Goal: Communication & Community: Answer question/provide support

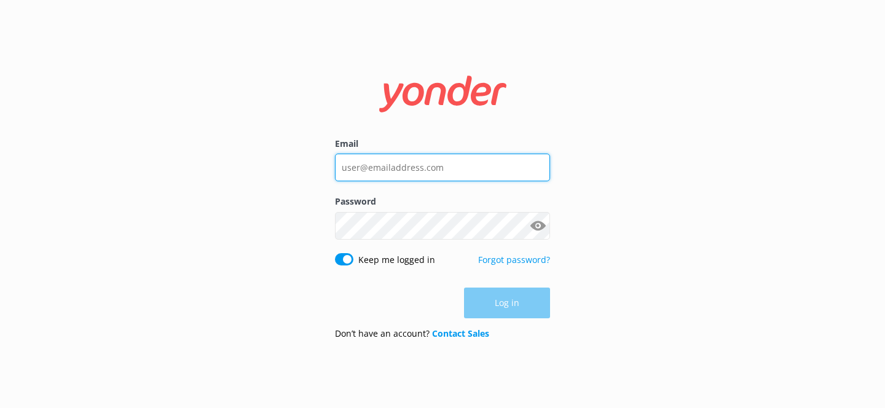
type input "[EMAIL_ADDRESS][DOMAIN_NAME]"
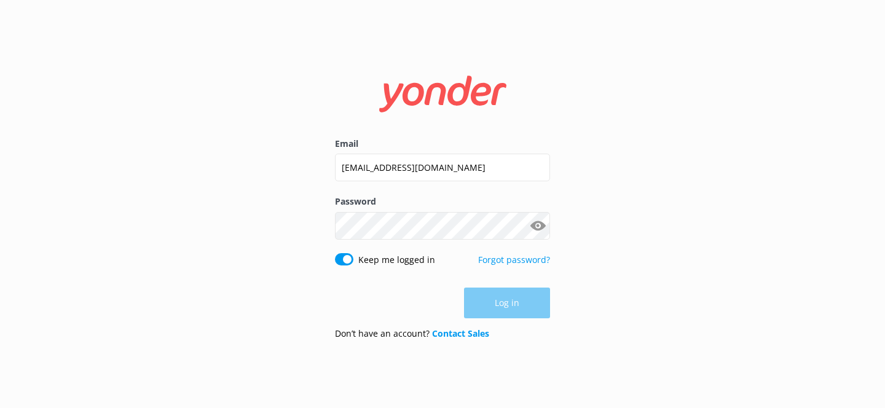
click at [483, 304] on div "Log in" at bounding box center [442, 302] width 215 height 31
click at [483, 304] on button "Log in" at bounding box center [507, 303] width 86 height 31
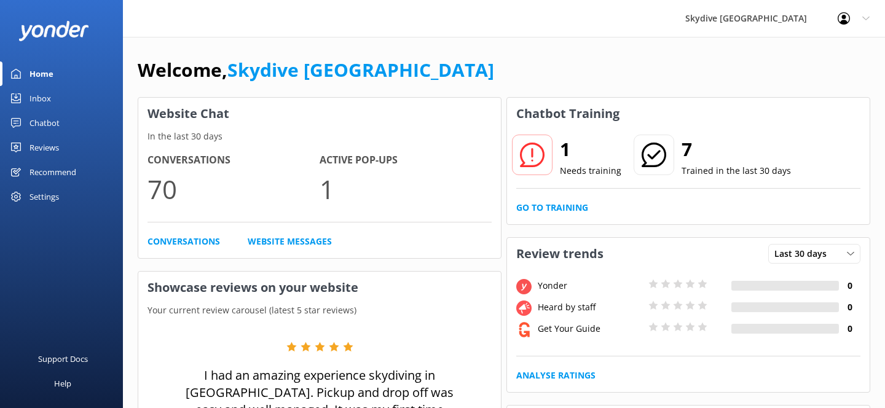
click at [46, 104] on div "Inbox" at bounding box center [39, 98] width 21 height 25
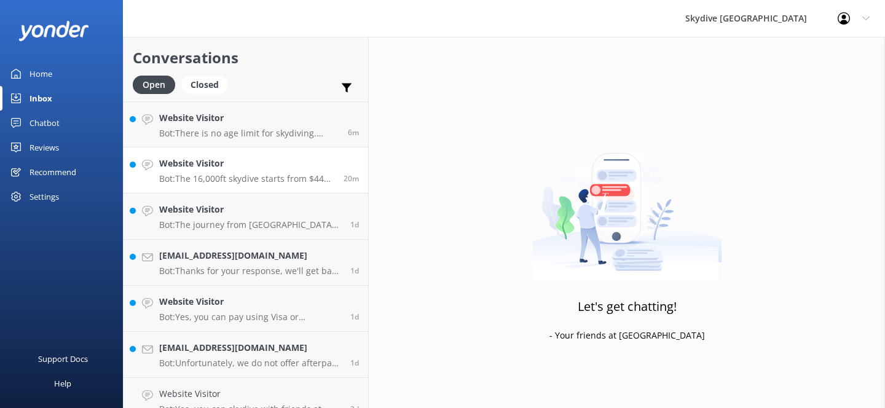
scroll to position [16, 0]
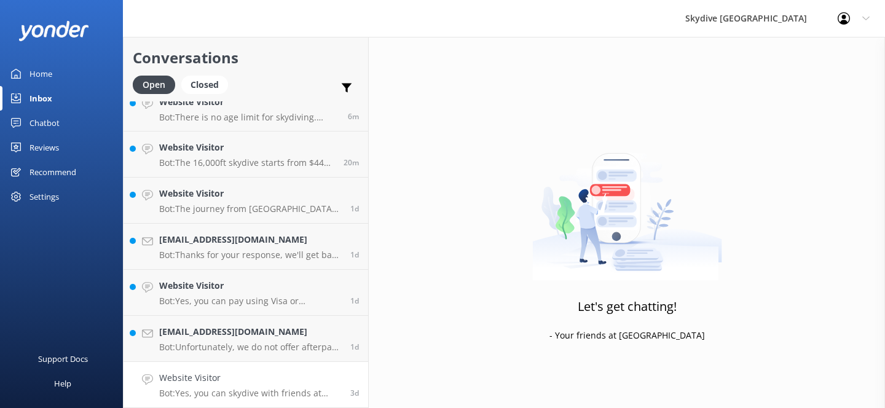
click at [292, 392] on p "Bot: Yes, you can skydive with friends at [GEOGRAPHIC_DATA]. They have a large …" at bounding box center [250, 393] width 182 height 11
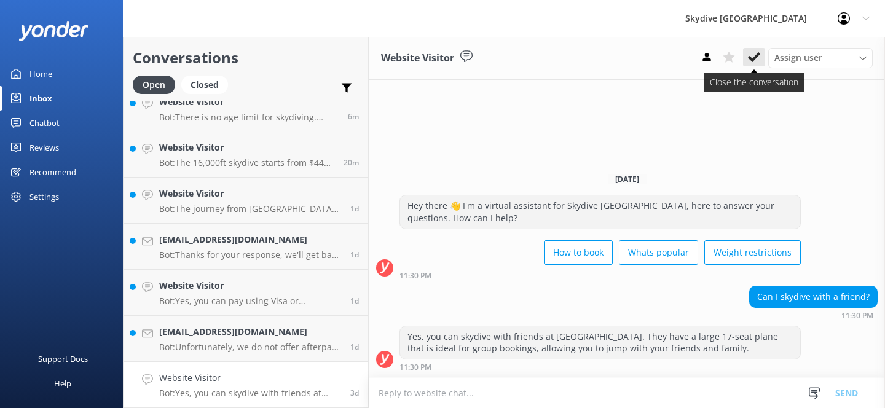
click at [753, 63] on icon at bounding box center [754, 57] width 12 height 12
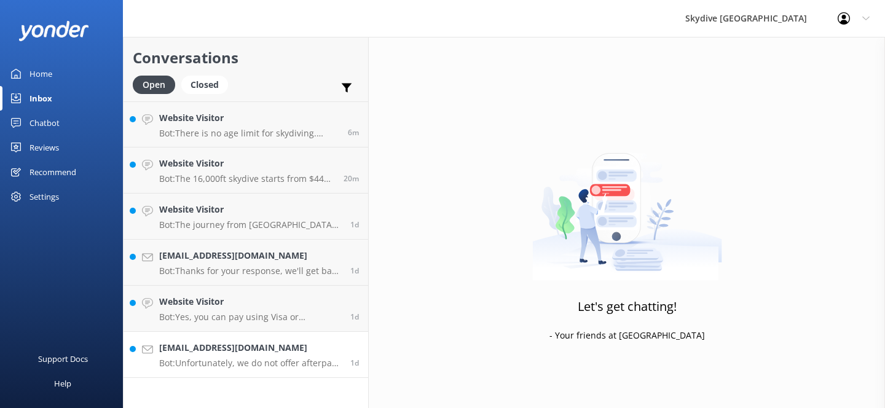
click at [240, 368] on p "Bot: Unfortunately, we do not offer afterpay or payment plans. You can use our …" at bounding box center [250, 362] width 182 height 11
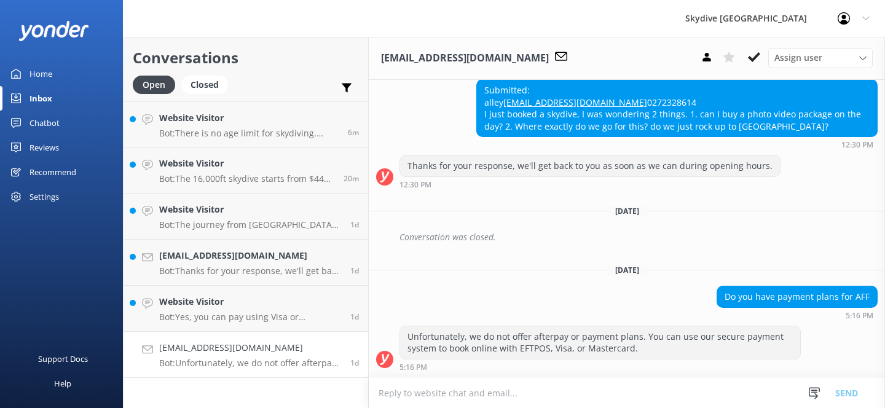
scroll to position [262, 0]
click at [759, 54] on use at bounding box center [754, 57] width 12 height 10
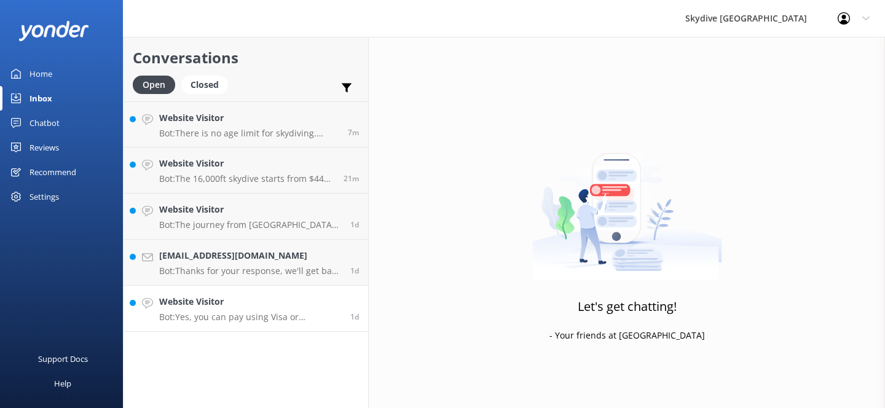
click at [282, 302] on h4 "Website Visitor" at bounding box center [250, 302] width 182 height 14
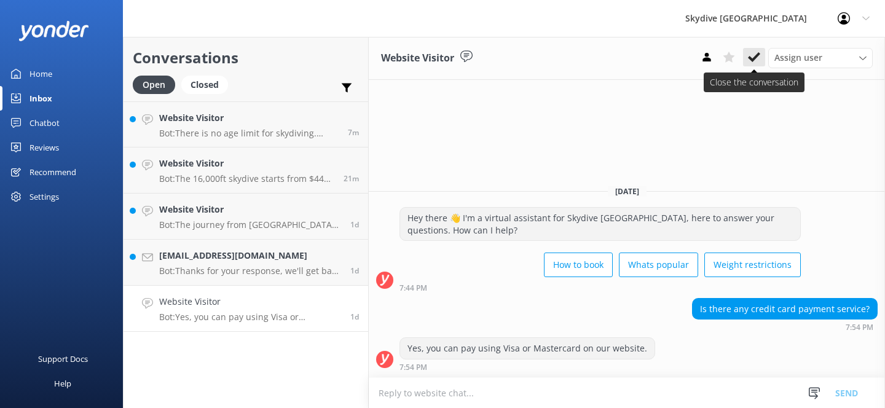
click at [748, 57] on icon at bounding box center [754, 57] width 12 height 12
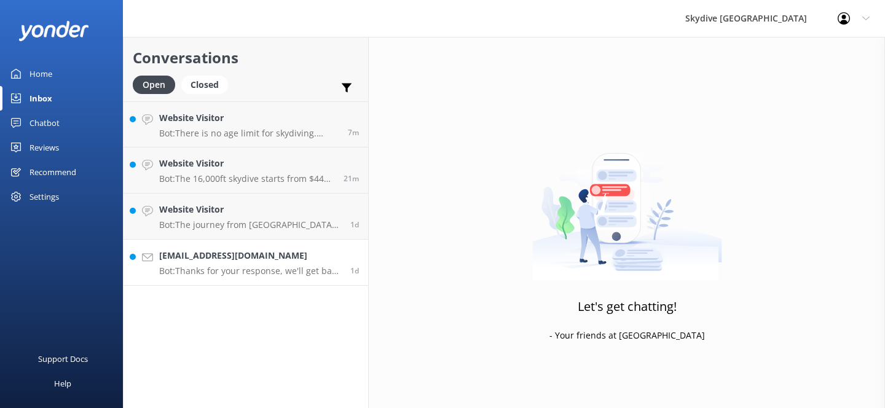
click at [302, 271] on p "Bot: Thanks for your response, we'll get back to you as soon as we can during o…" at bounding box center [250, 270] width 182 height 11
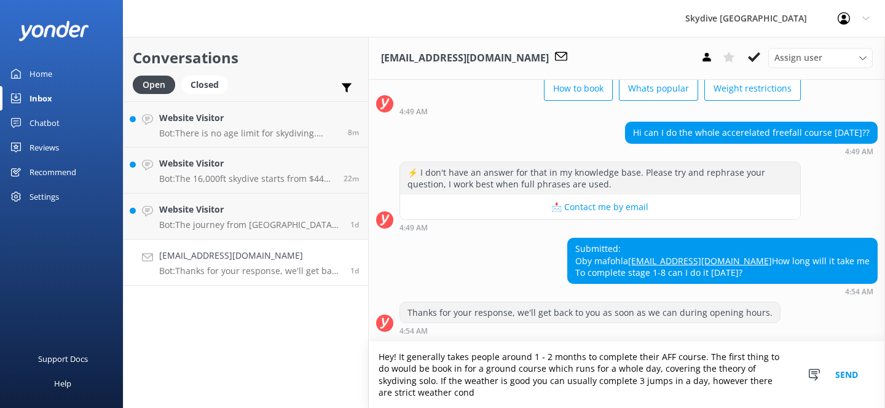
scroll to position [104, 0]
click at [455, 394] on textarea "Hey! It generally takes people around 1 - 2 months to complete their AFF course…" at bounding box center [627, 375] width 516 height 66
click at [590, 393] on textarea "Hey! It generally takes people around 1 - 2 months to complete their AFF course…" at bounding box center [627, 375] width 516 height 66
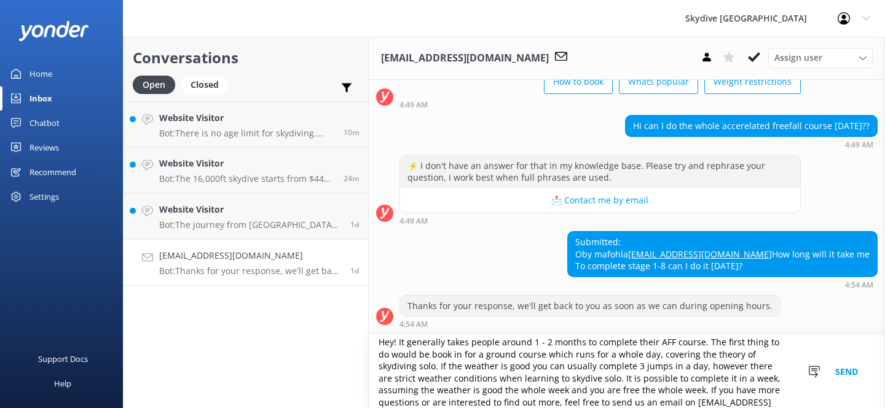
scroll to position [20, 0]
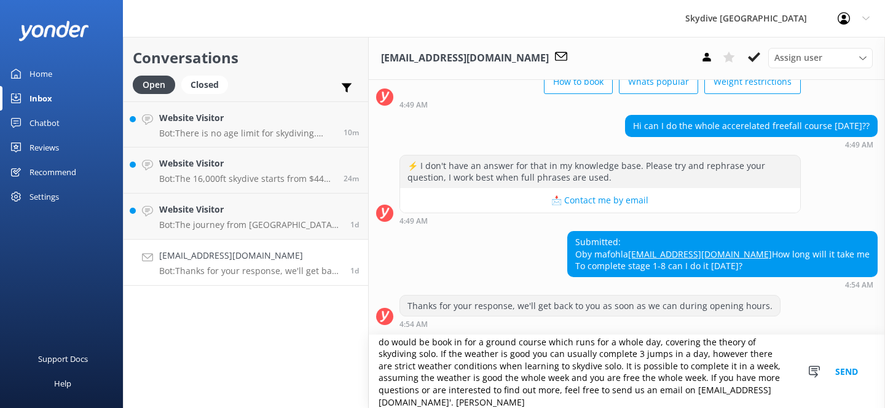
type textarea "Hey! It generally takes people around 1 - 2 months to complete their AFF course…"
click at [845, 365] on button "Send" at bounding box center [846, 371] width 46 height 73
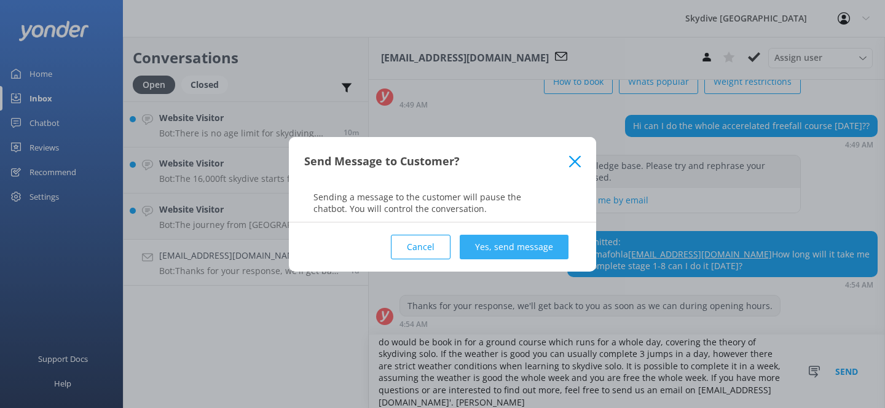
click at [480, 241] on button "Yes, send message" at bounding box center [513, 247] width 109 height 25
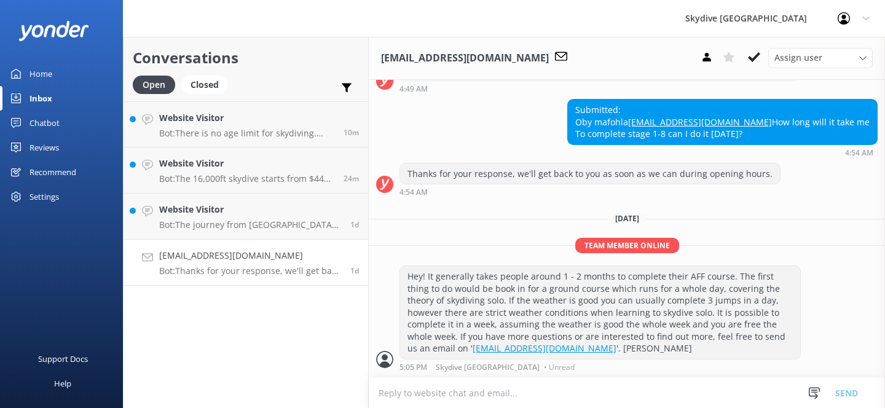
scroll to position [243, 0]
click at [289, 221] on p "Bot: The journey from [GEOGRAPHIC_DATA] to the drop zone takes about 45 minutes…" at bounding box center [250, 224] width 182 height 11
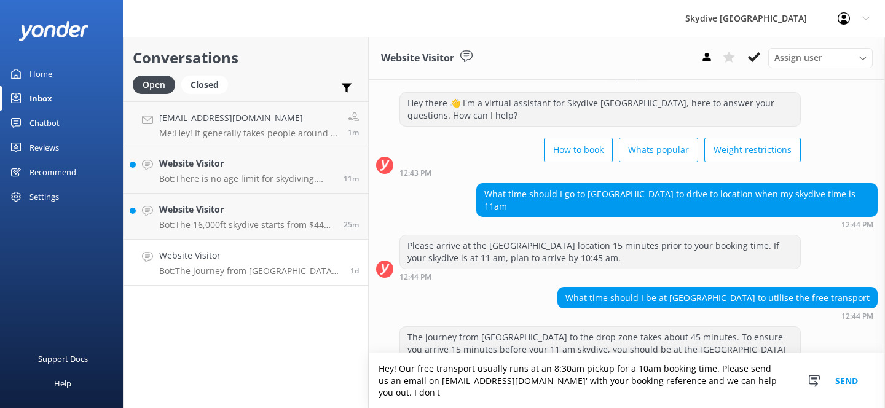
scroll to position [32, 0]
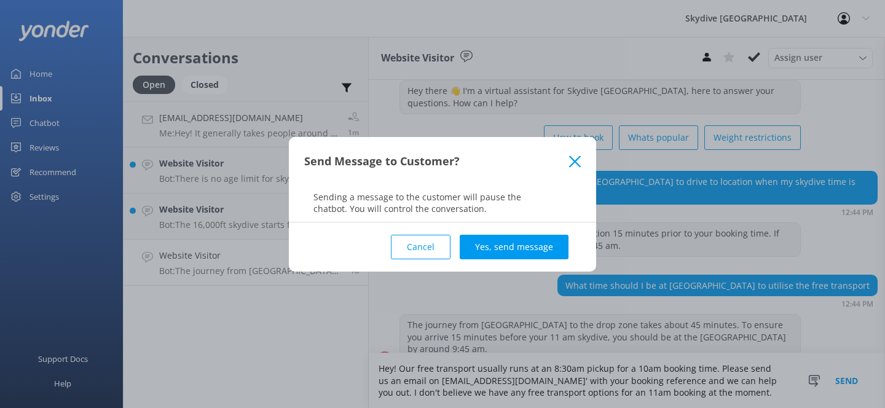
click at [571, 159] on icon at bounding box center [575, 161] width 12 height 12
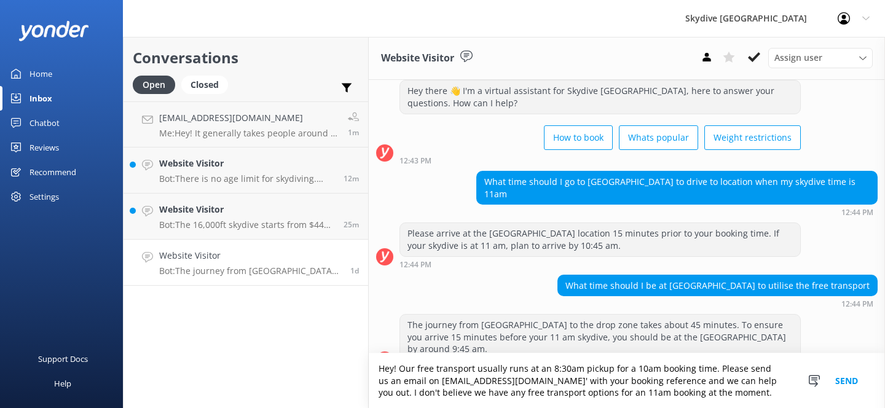
click at [758, 404] on textarea "Hey! Our free transport usually runs at an 8:30am pickup for a 10am booking tim…" at bounding box center [627, 380] width 516 height 55
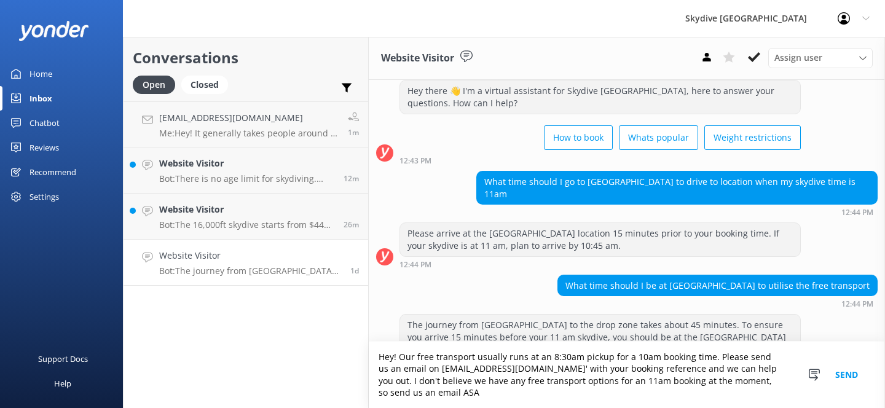
scroll to position [44, 0]
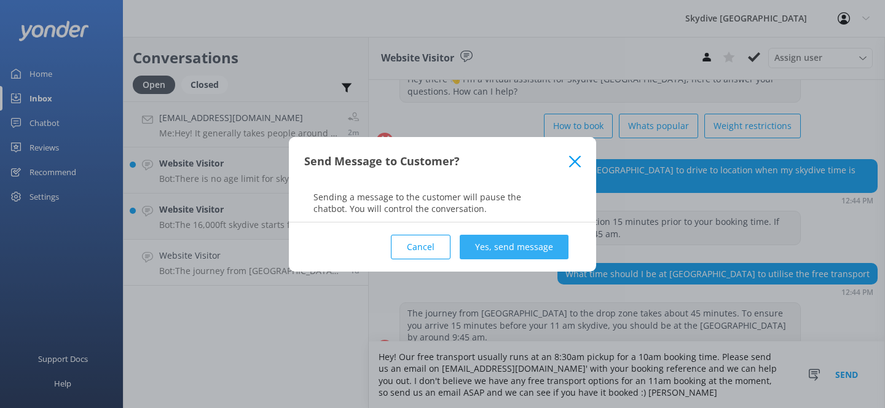
type textarea "Hey! Our free transport usually runs at an 8:30am pickup for a 10am booking tim…"
click at [547, 250] on button "Yes, send message" at bounding box center [513, 247] width 109 height 25
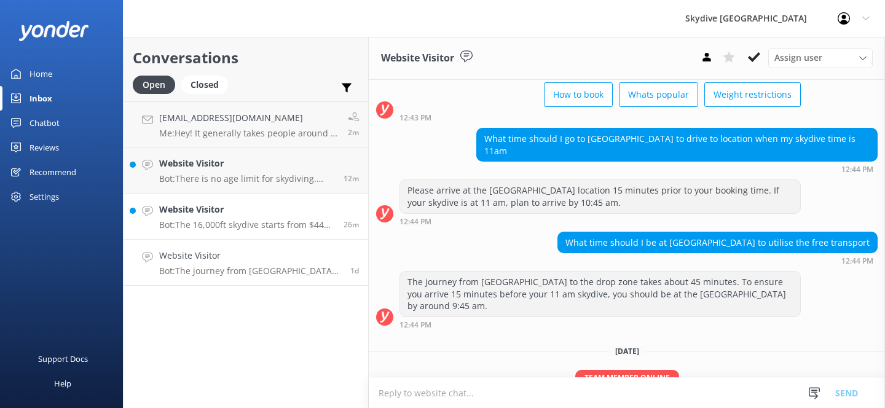
scroll to position [146, 0]
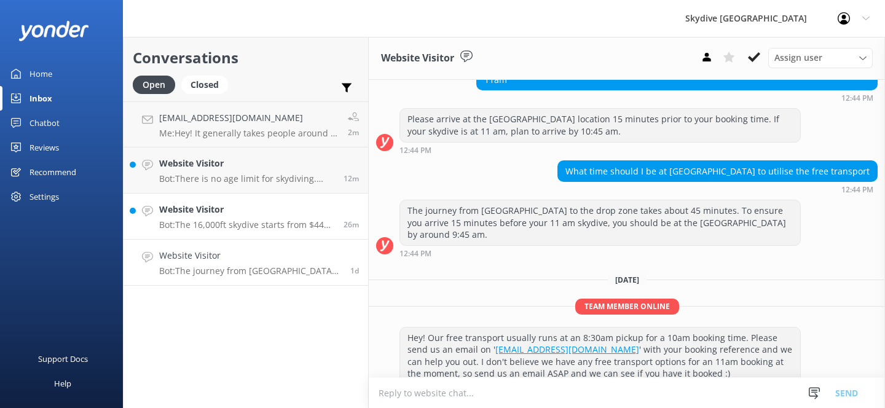
click at [265, 221] on p "Bot: The 16,000ft skydive starts from $445 per person. Please check the latest …" at bounding box center [246, 224] width 175 height 11
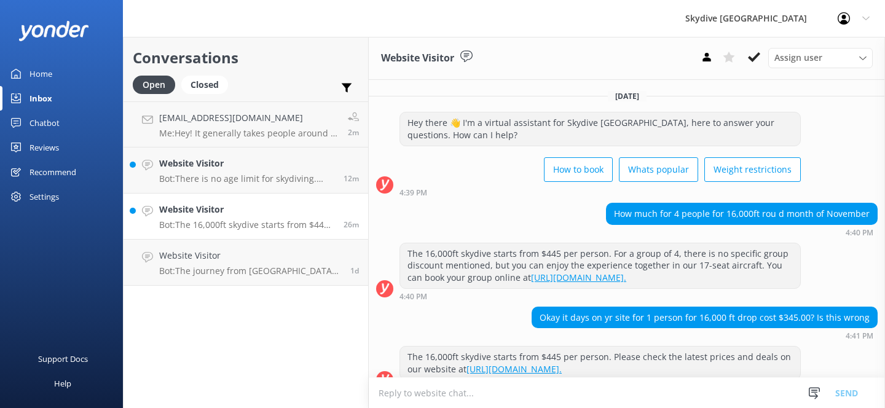
scroll to position [20, 0]
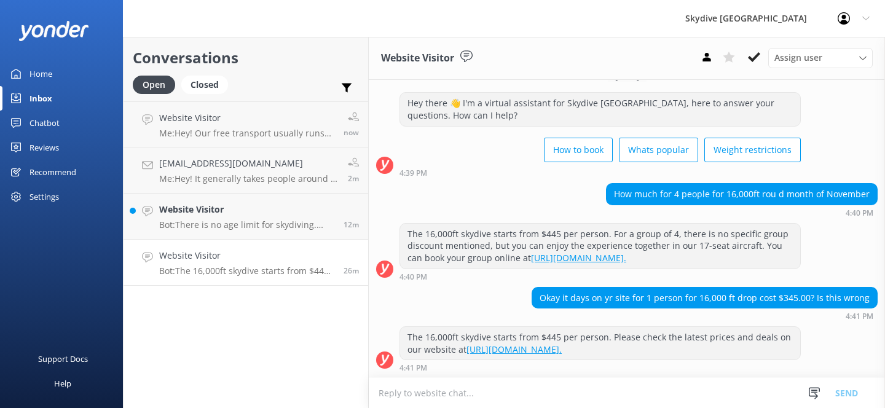
click at [327, 257] on h4 "Website Visitor" at bounding box center [246, 256] width 175 height 14
click at [500, 385] on textarea at bounding box center [627, 393] width 516 height 30
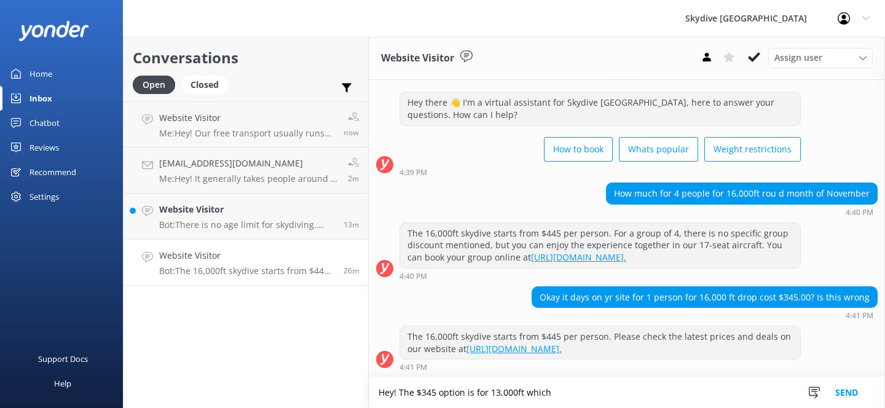
type textarea "Hey! The $345 option is for 13,000ft which"
click at [528, 350] on link "[URL][DOMAIN_NAME]." at bounding box center [513, 349] width 95 height 12
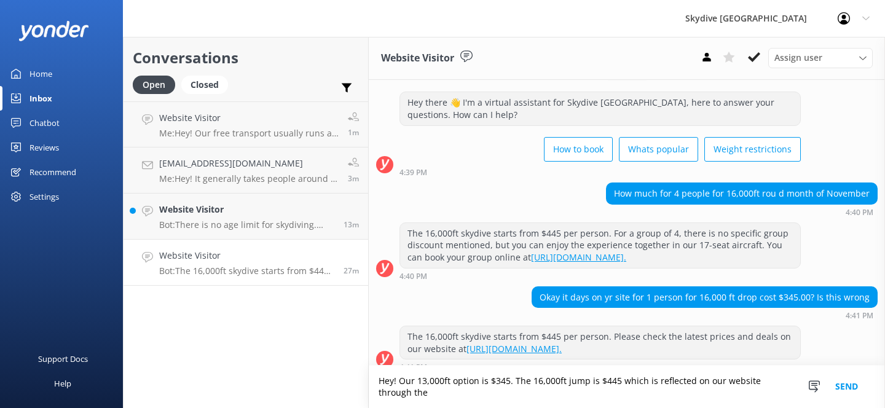
scroll to position [32, 0]
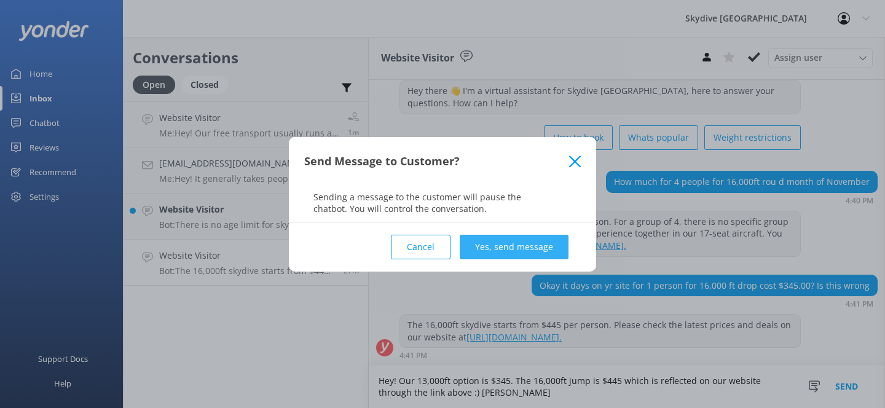
type textarea "Hey! Our 13,000ft option is $345. The 16,000ft jump is $445 which is reflected …"
click at [475, 236] on button "Yes, send message" at bounding box center [513, 247] width 109 height 25
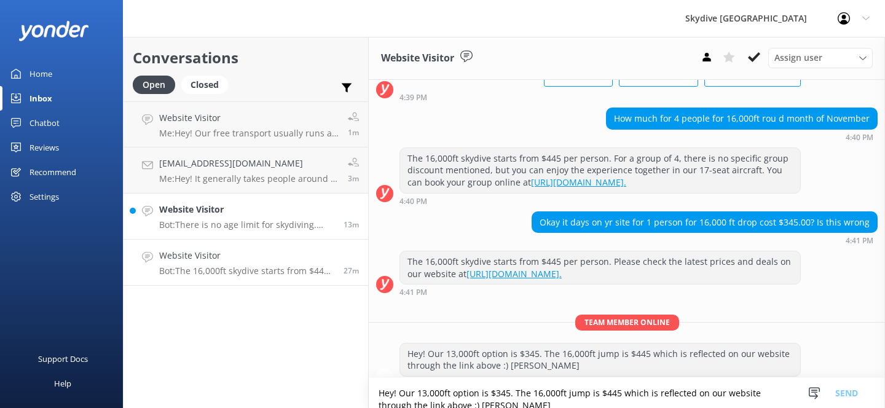
scroll to position [111, 0]
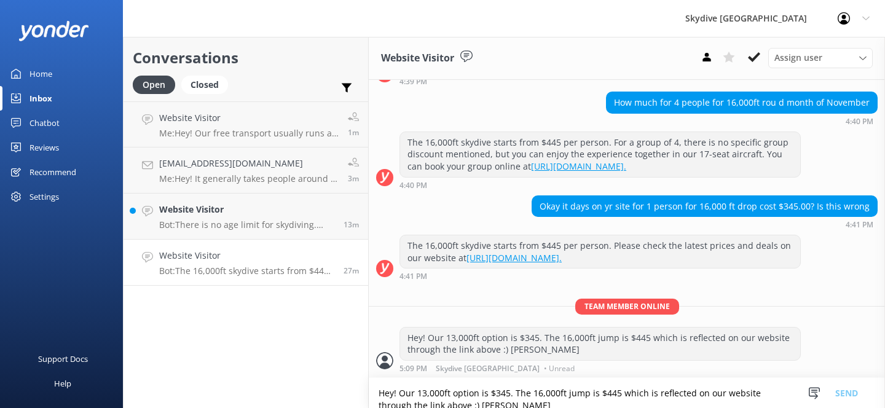
click at [268, 253] on h4 "Website Visitor" at bounding box center [246, 256] width 175 height 14
click at [246, 222] on p "Bot: There is no age limit for skydiving. However, for small children, the mini…" at bounding box center [246, 224] width 175 height 11
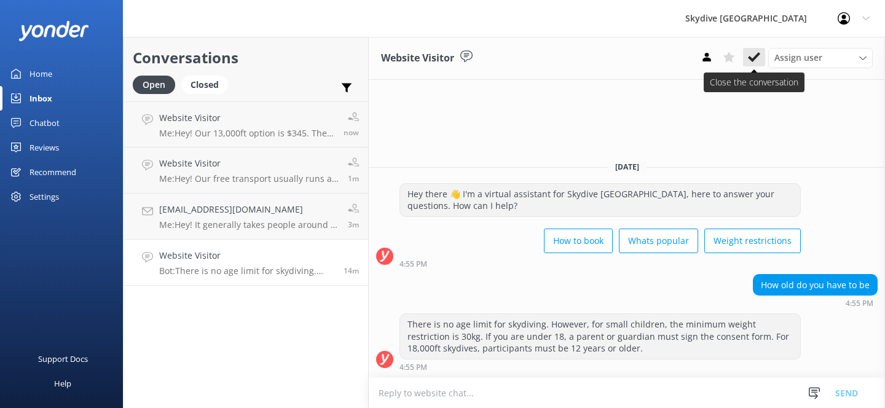
click at [755, 54] on icon at bounding box center [754, 57] width 12 height 12
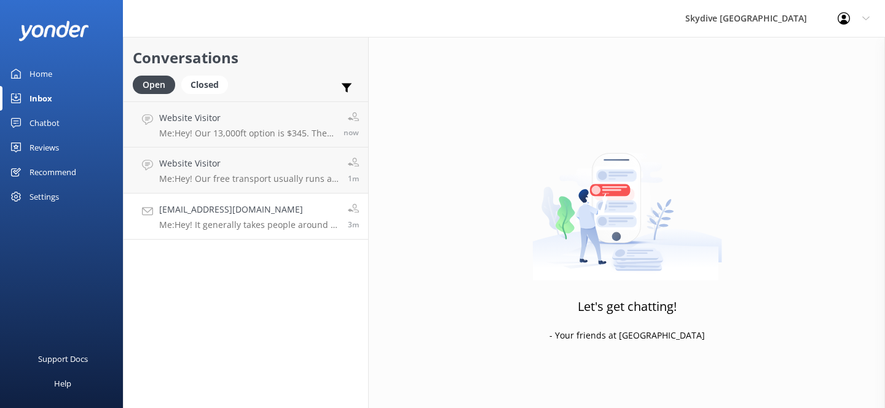
click at [302, 217] on div "[EMAIL_ADDRESS][DOMAIN_NAME] Me: Hey! It generally takes people around 1 - 2 mo…" at bounding box center [248, 216] width 179 height 27
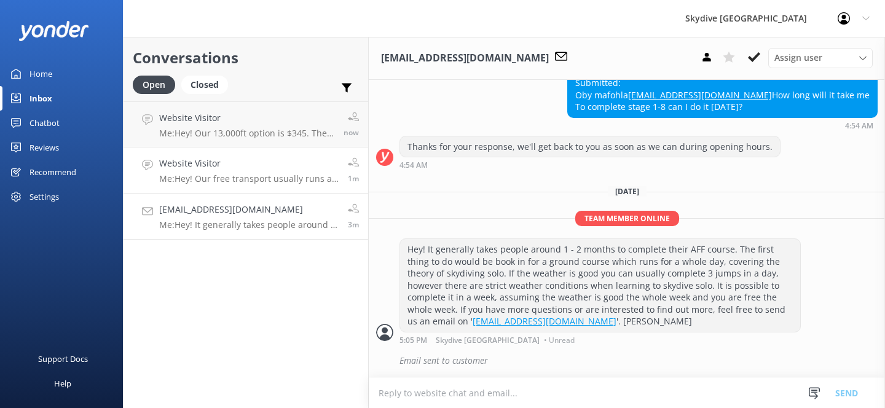
scroll to position [270, 0]
click at [263, 183] on p "Me: Hey! Our free transport usually runs at an 8:30am pickup for a 10am booking…" at bounding box center [248, 178] width 179 height 11
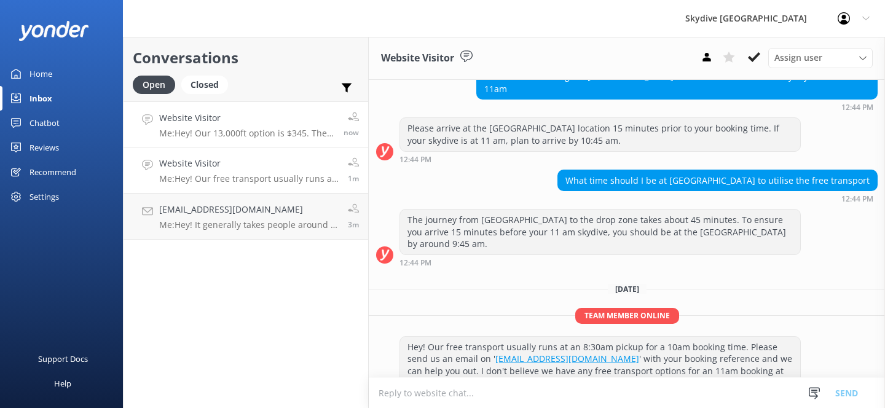
scroll to position [146, 0]
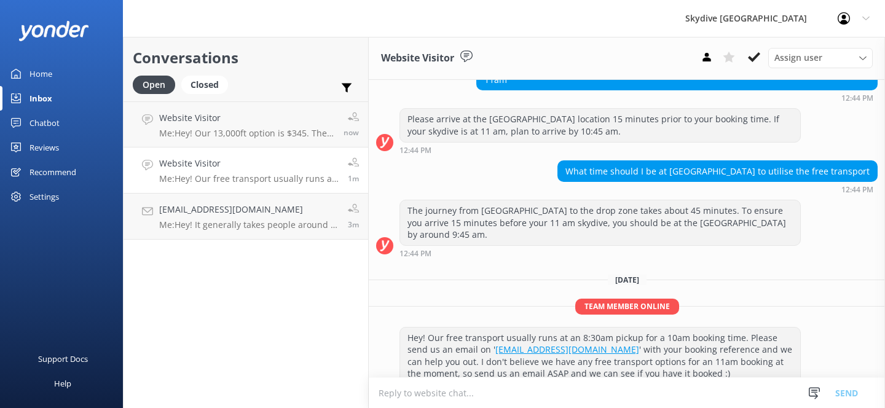
click at [260, 240] on div "Conversations Open Closed Important Assigned to me Unassigned Website Visitor M…" at bounding box center [246, 222] width 246 height 371
click at [262, 228] on p "Me: Hey! It generally takes people around 1 - 2 months to complete their AFF co…" at bounding box center [248, 224] width 179 height 11
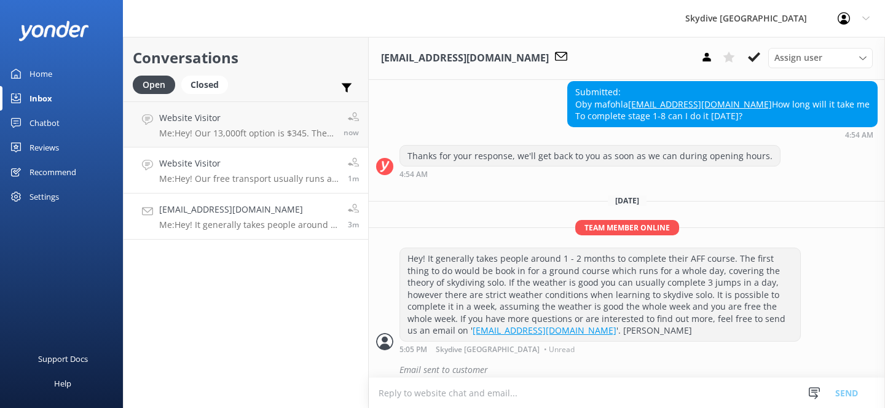
scroll to position [270, 0]
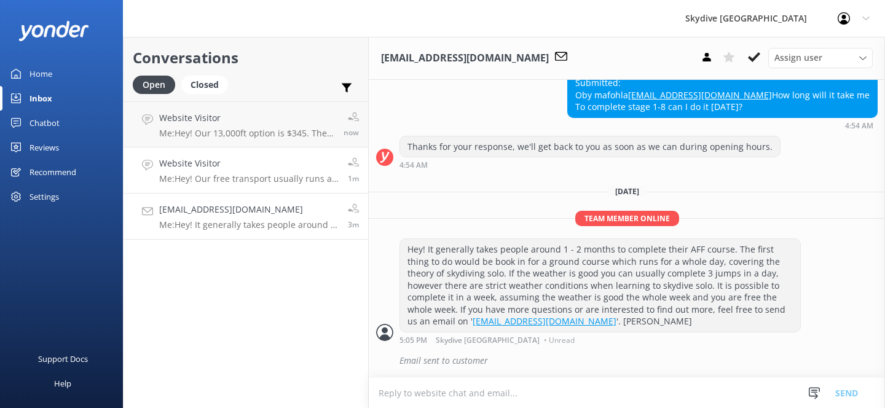
click at [263, 184] on link "Website Visitor Me: Hey! Our free transport usually runs at an 8:30am pickup fo…" at bounding box center [245, 170] width 244 height 46
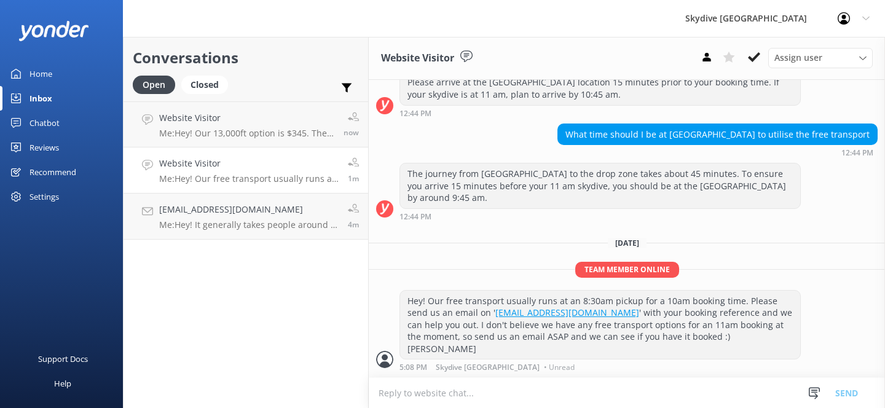
scroll to position [146, 0]
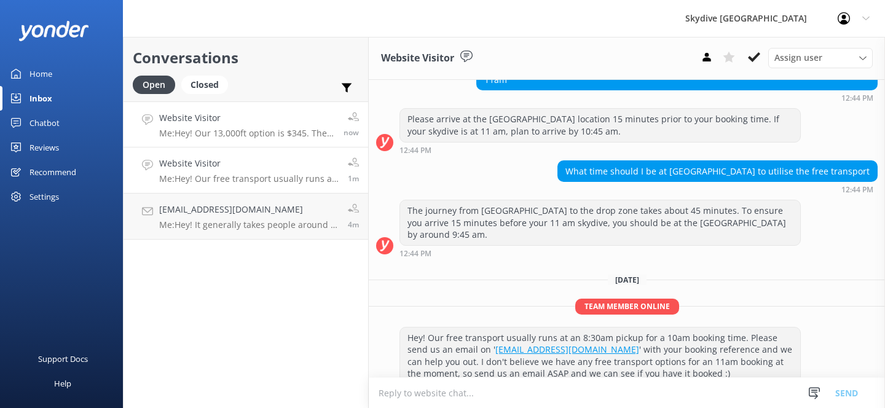
click at [259, 130] on p "Me: Hey! Our 13,000ft option is $345. The 16,000ft jump is $445 which is reflec…" at bounding box center [246, 133] width 175 height 11
